Goal: Task Accomplishment & Management: Complete application form

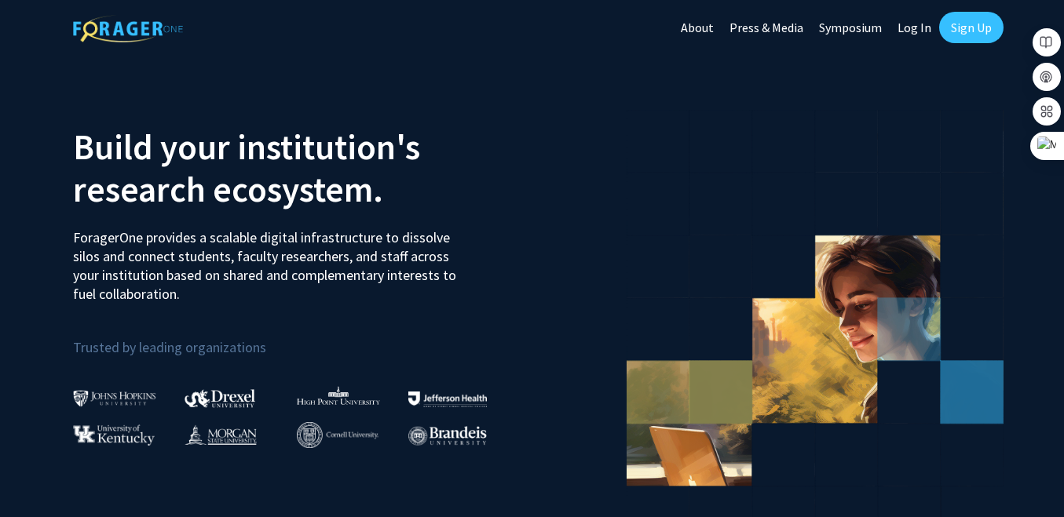
click at [968, 30] on link "Sign Up" at bounding box center [971, 27] width 64 height 31
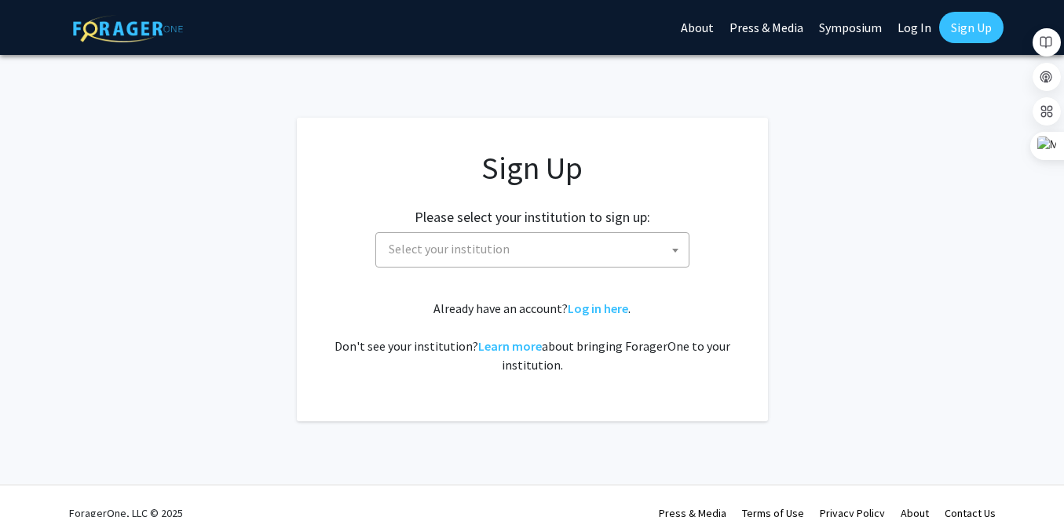
click at [549, 240] on span "Select your institution" at bounding box center [535, 249] width 306 height 32
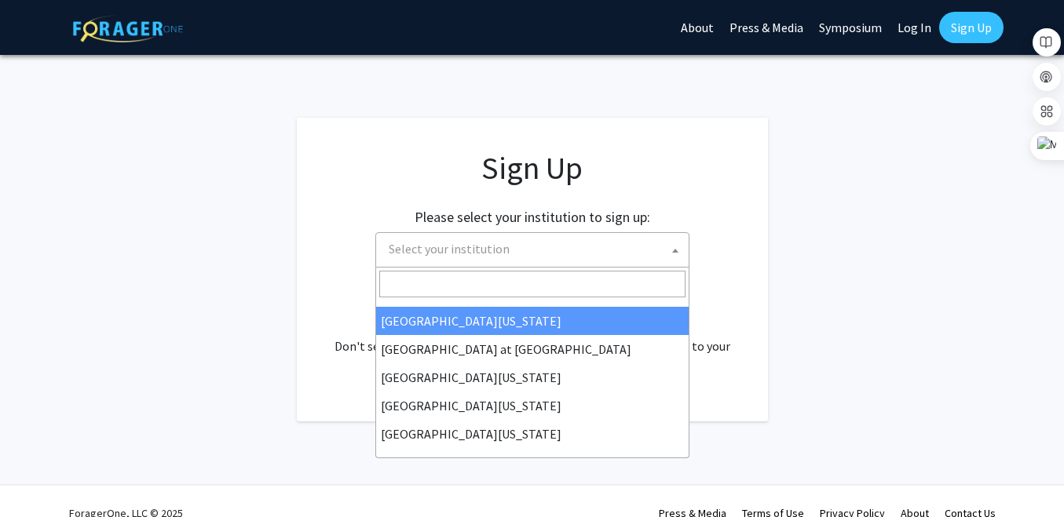
scroll to position [549, 0]
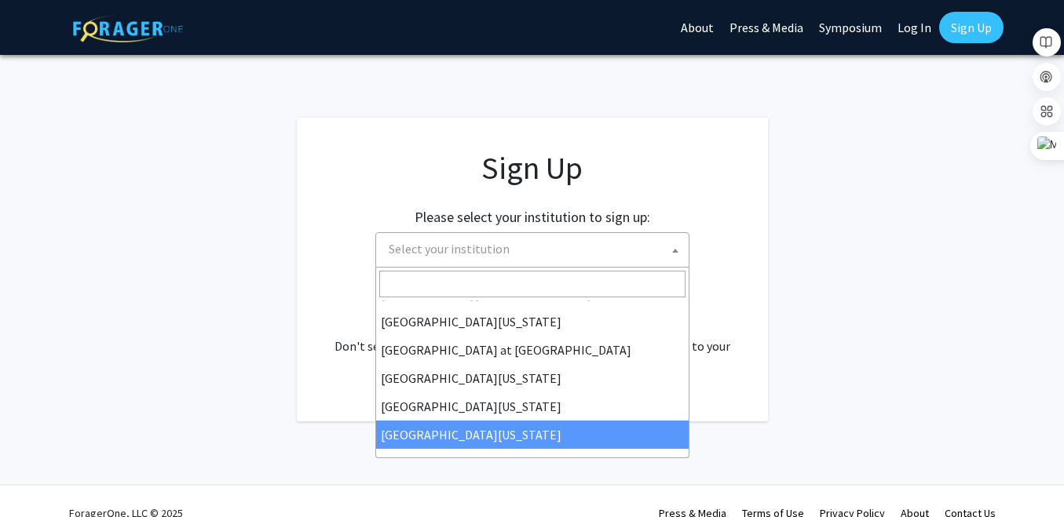
select select "33"
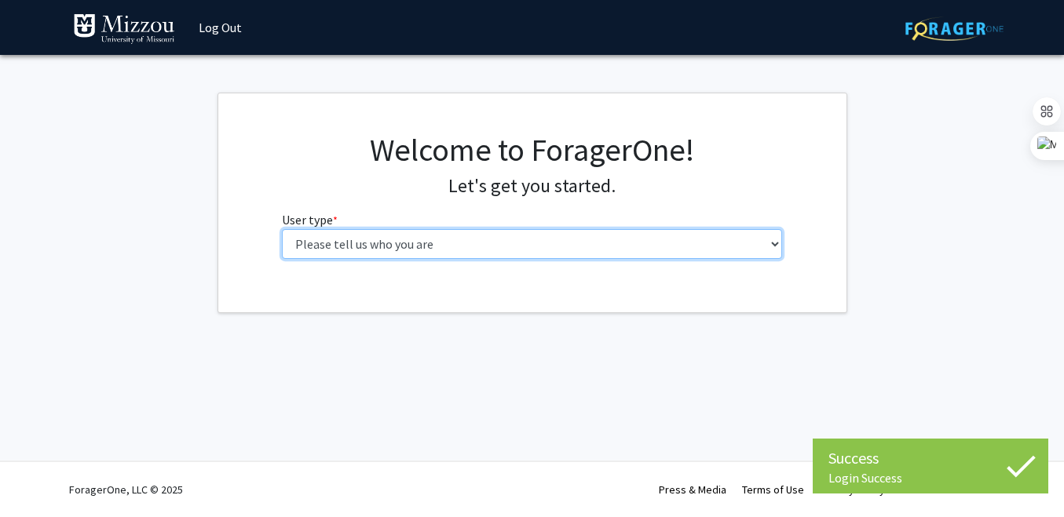
click at [469, 247] on select "Please tell us who you are Undergraduate Student Master's Student Doctoral Cand…" at bounding box center [532, 244] width 500 height 30
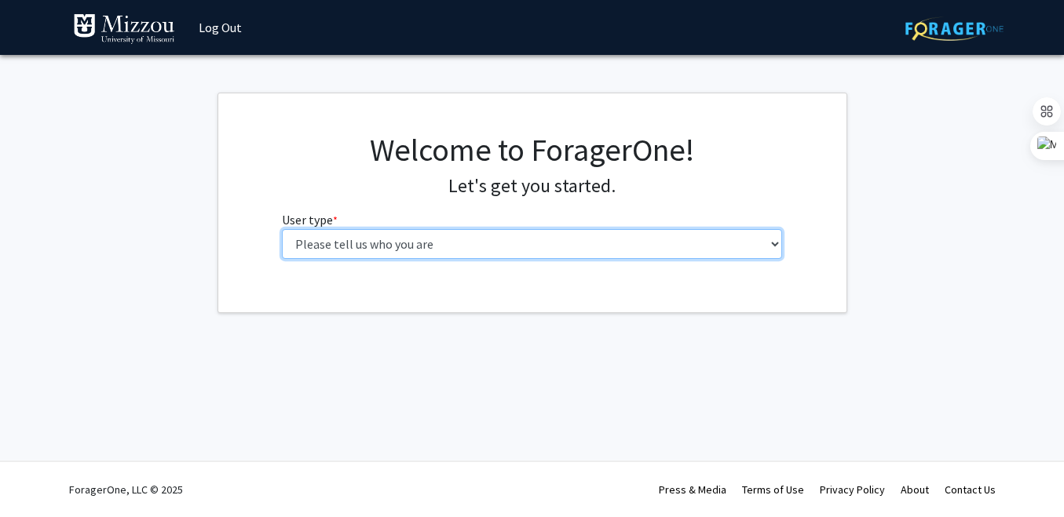
select select "5: faculty"
click at [282, 229] on select "Please tell us who you are Undergraduate Student Master's Student Doctoral Cand…" at bounding box center [532, 244] width 500 height 30
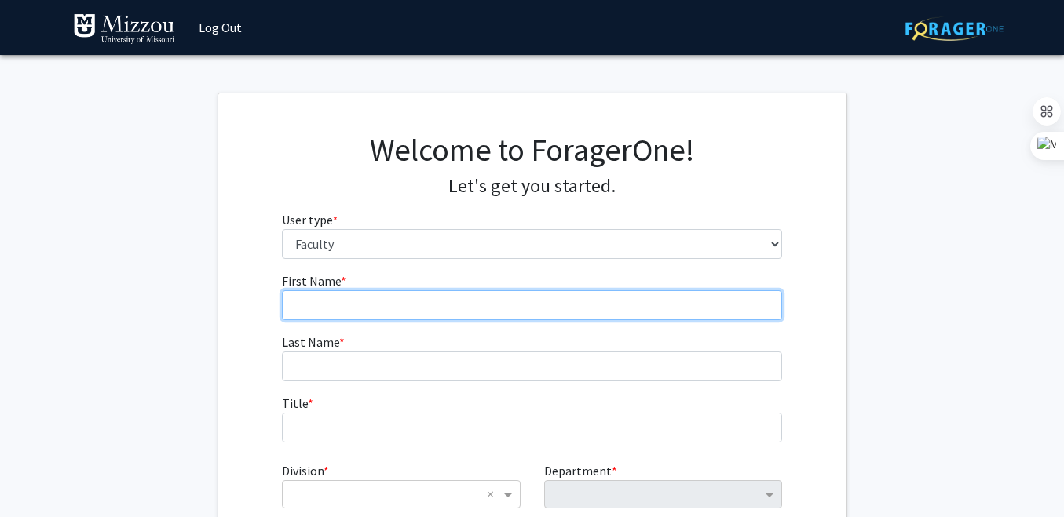
click at [356, 291] on input "First Name * required" at bounding box center [532, 306] width 500 height 30
type input "David"
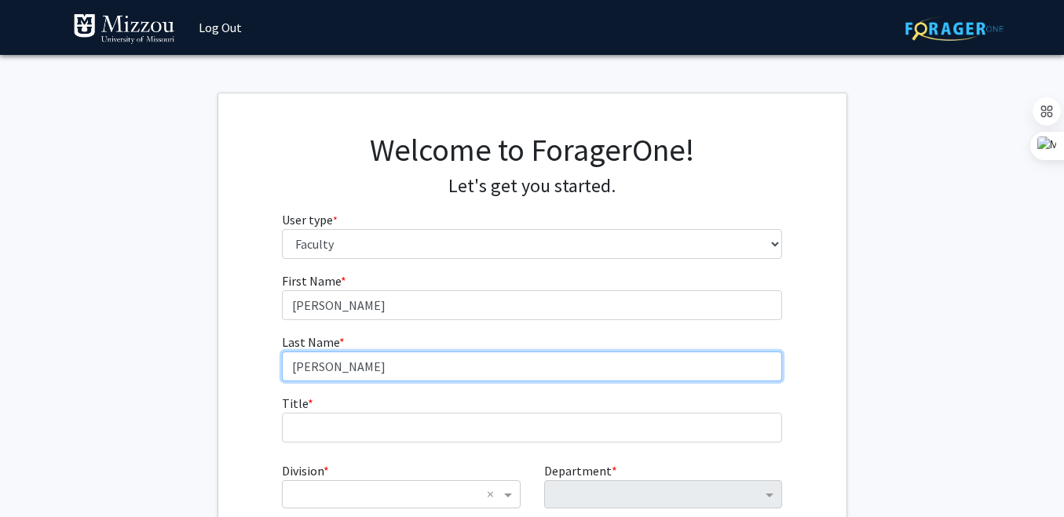
type input "Ruggeri"
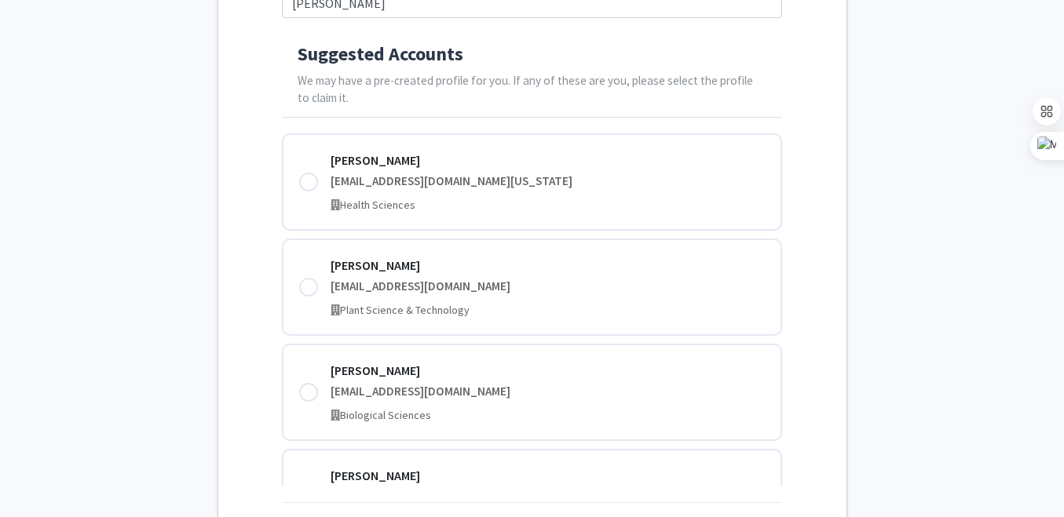
scroll to position [352, 0]
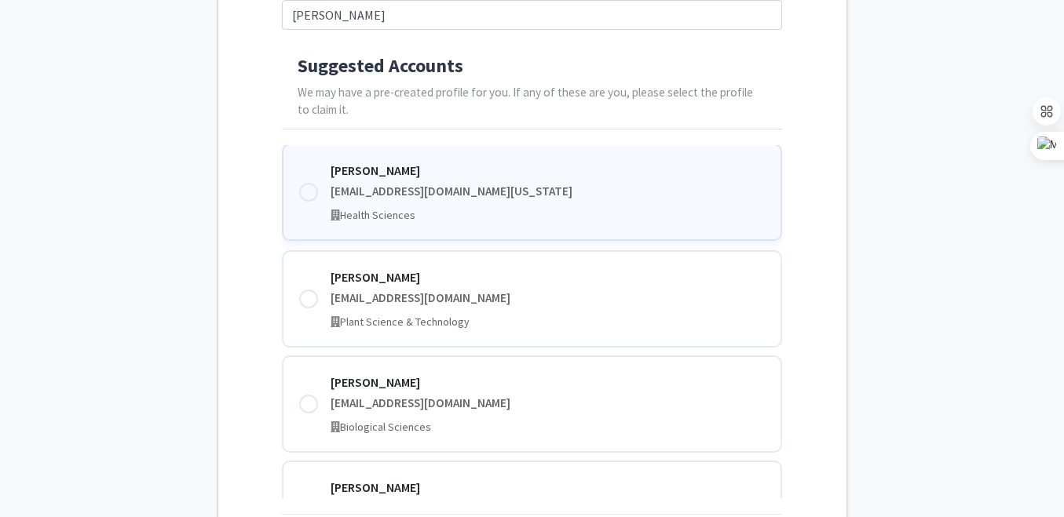
click at [305, 195] on div at bounding box center [308, 192] width 19 height 19
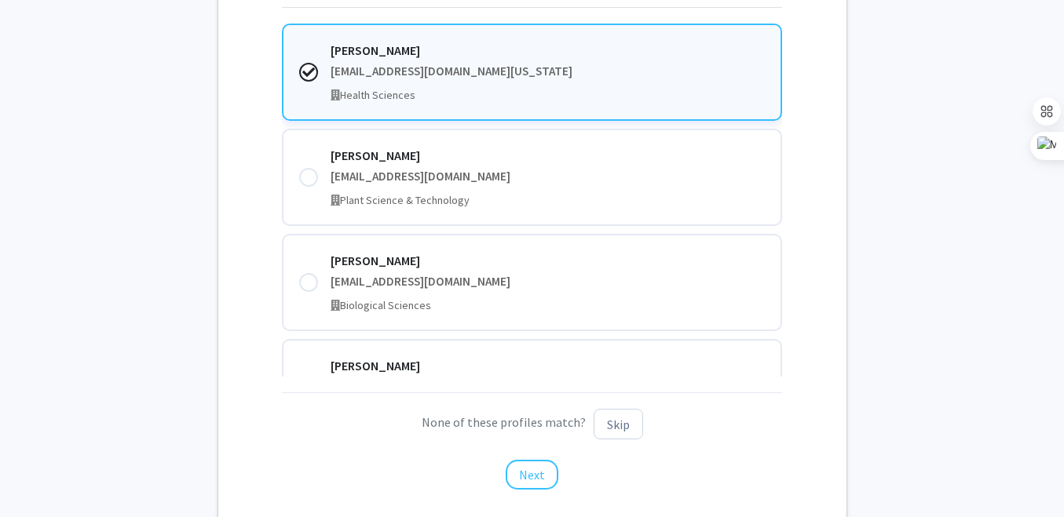
scroll to position [580, 0]
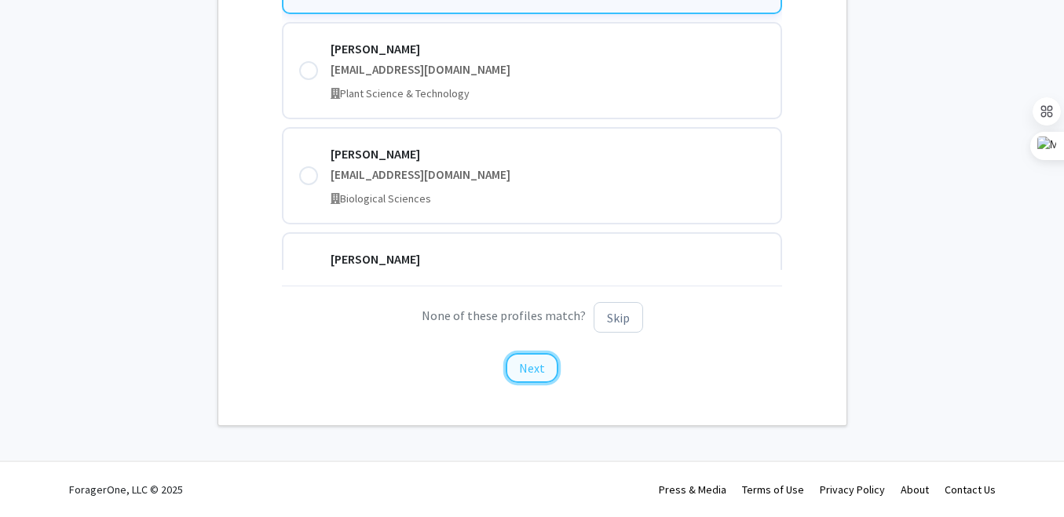
click at [541, 361] on button "Next" at bounding box center [532, 368] width 53 height 30
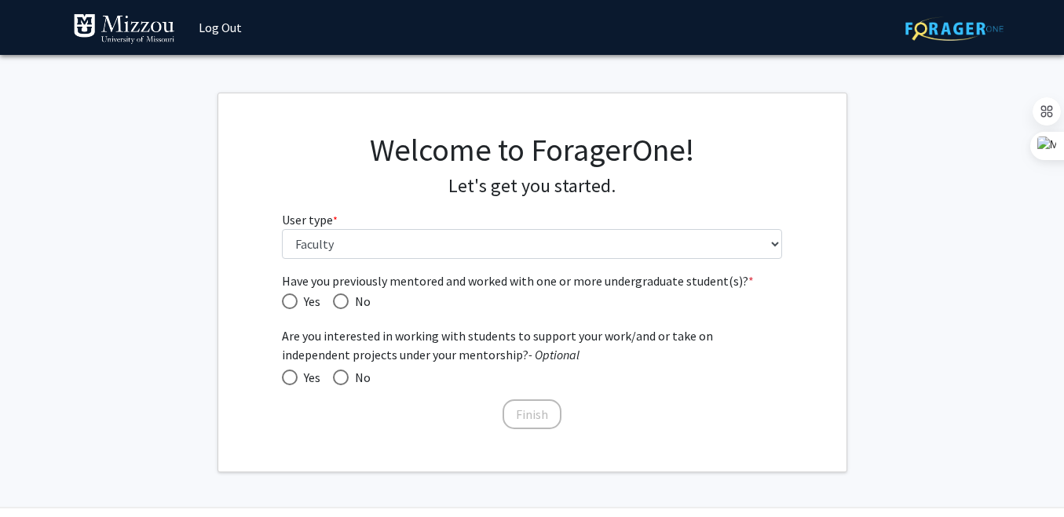
click at [342, 378] on span at bounding box center [341, 378] width 16 height 16
click at [342, 378] on input "No" at bounding box center [341, 378] width 16 height 16
radio input "true"
click at [342, 378] on span at bounding box center [341, 378] width 8 height 8
click at [342, 378] on input "No" at bounding box center [341, 378] width 16 height 16
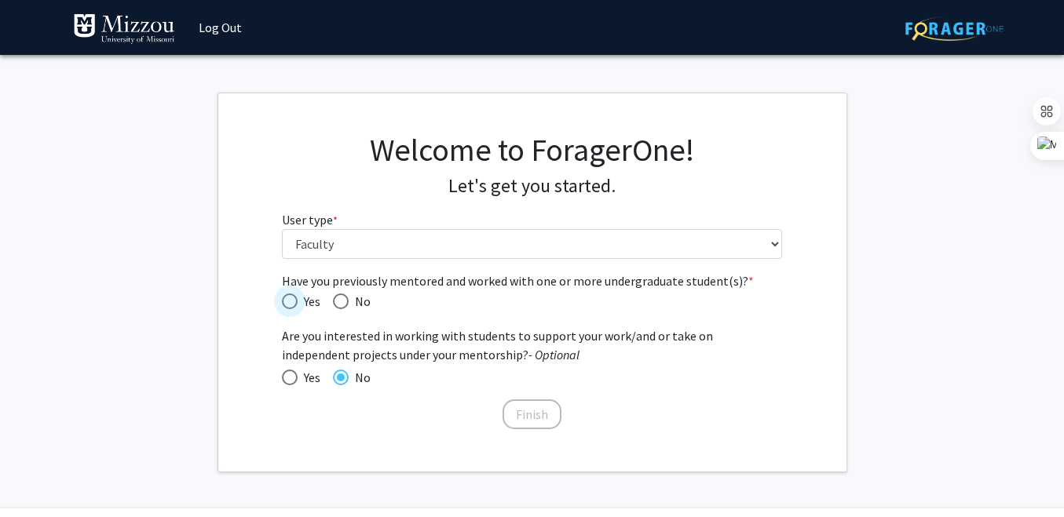
click at [288, 294] on span "Have you previously mentored and worked with one or more undergraduate student(…" at bounding box center [290, 302] width 16 height 16
click at [288, 294] on input "Yes" at bounding box center [290, 302] width 16 height 16
radio input "true"
click at [298, 379] on span at bounding box center [290, 378] width 16 height 16
click at [298, 379] on input "Yes" at bounding box center [290, 378] width 16 height 16
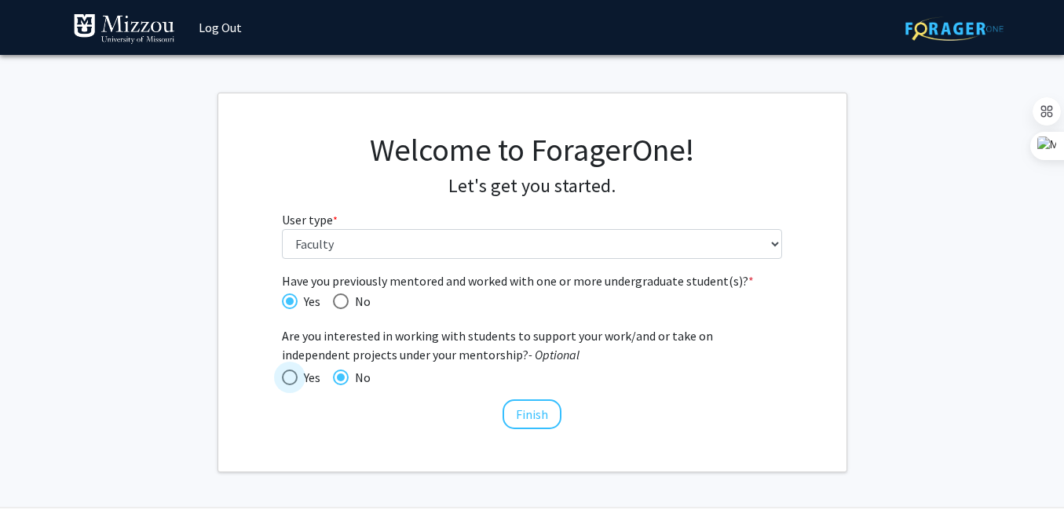
radio input "true"
click at [331, 379] on mat-radio-button "No" at bounding box center [345, 378] width 50 height 20
click at [341, 381] on span at bounding box center [341, 378] width 16 height 16
click at [341, 381] on input "No" at bounding box center [341, 378] width 16 height 16
radio input "true"
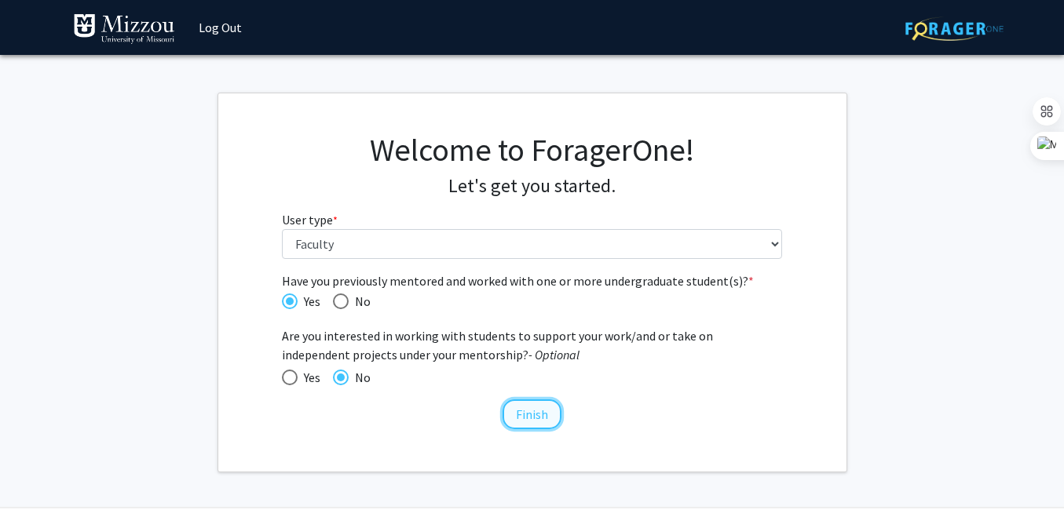
click at [522, 412] on button "Finish" at bounding box center [532, 415] width 59 height 30
